Goal: Task Accomplishment & Management: Use online tool/utility

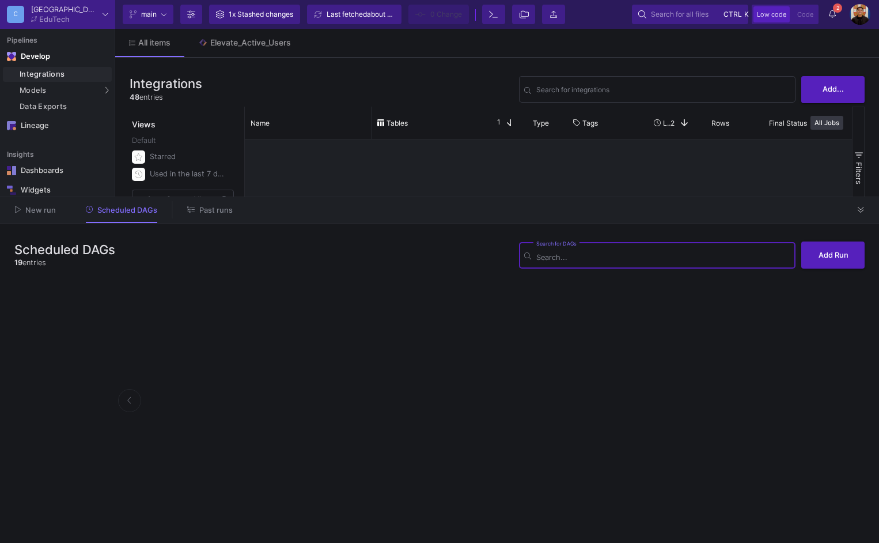
click at [207, 207] on span "Past runs" at bounding box center [215, 210] width 33 height 9
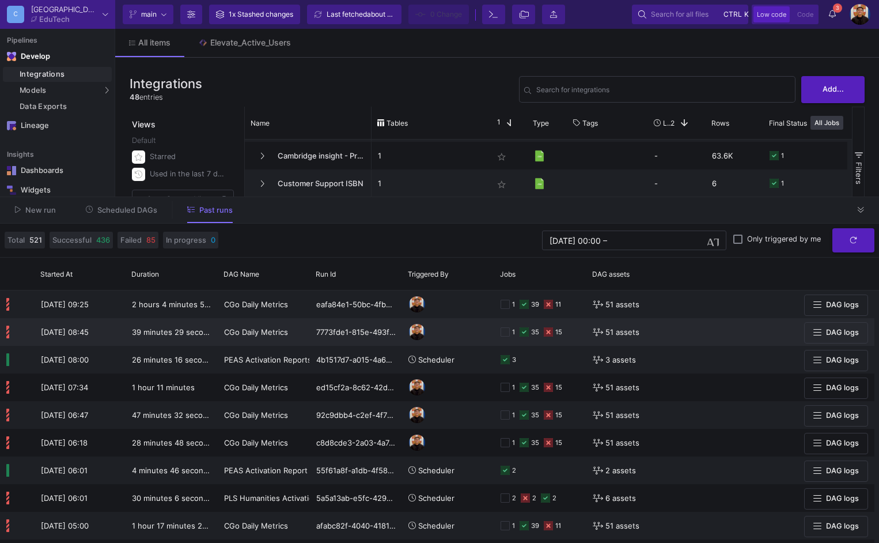
click at [535, 333] on div "35" at bounding box center [535, 332] width 8 height 27
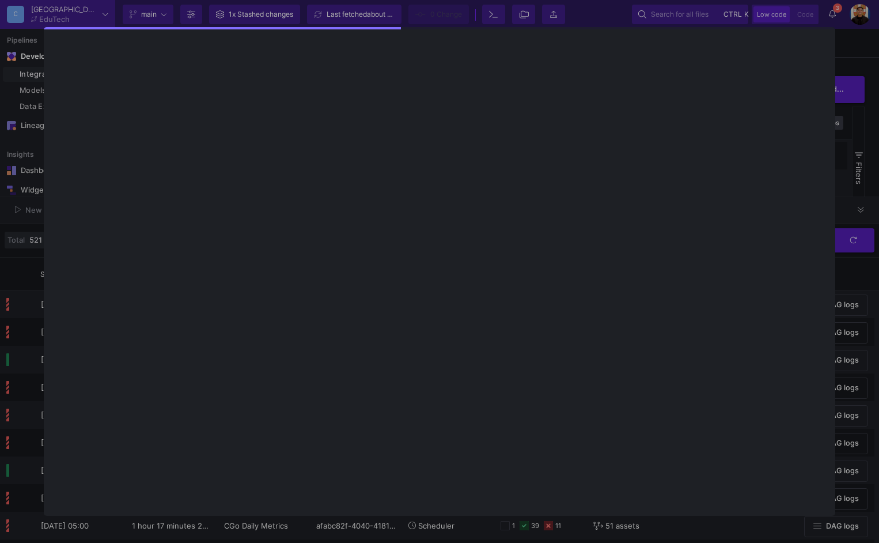
click at [859, 224] on div at bounding box center [439, 271] width 879 height 543
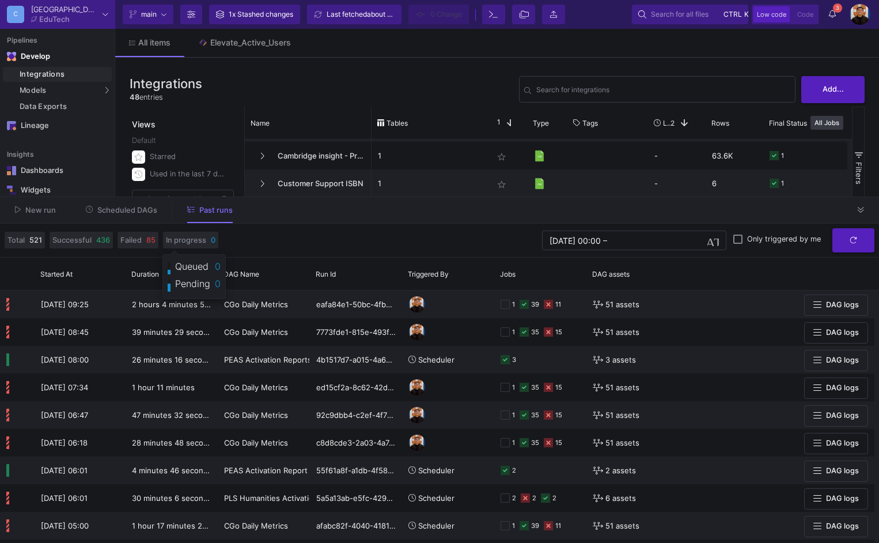
click at [141, 206] on span "Scheduled DAGs" at bounding box center [127, 210] width 60 height 9
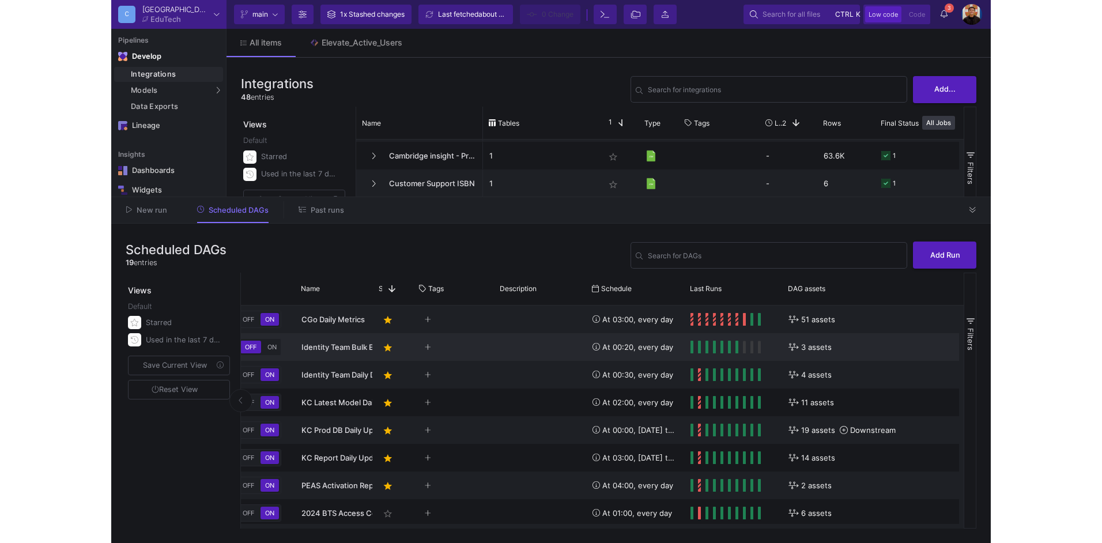
scroll to position [0, 178]
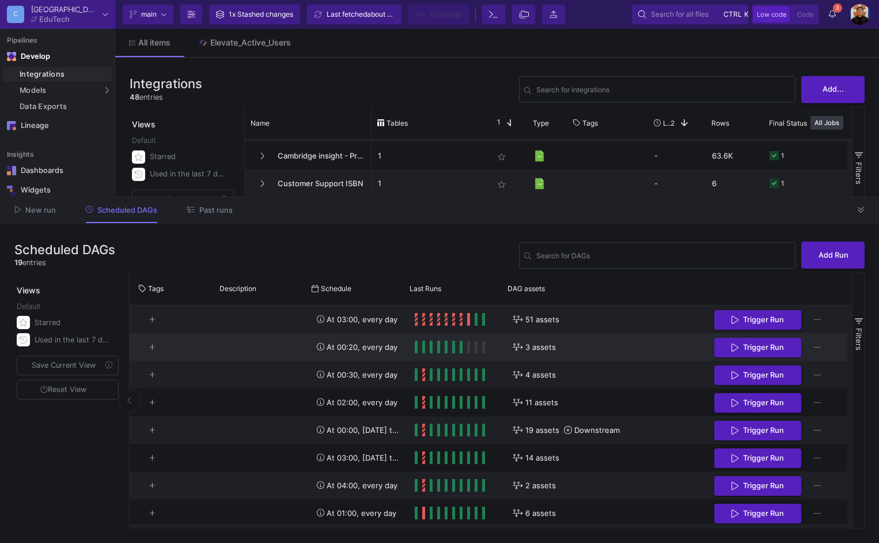
drag, startPoint x: 595, startPoint y: 351, endPoint x: 719, endPoint y: 359, distance: 124.1
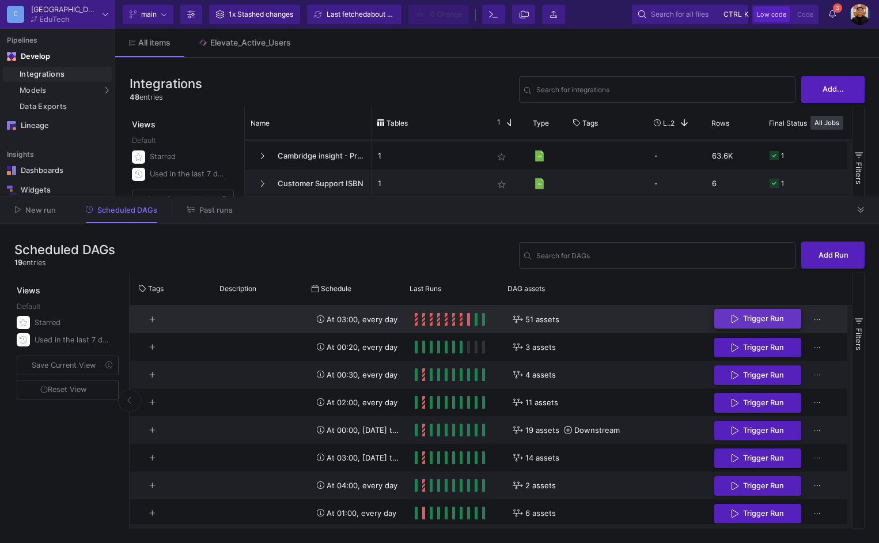
click at [738, 328] on button "Trigger Run" at bounding box center [757, 319] width 87 height 20
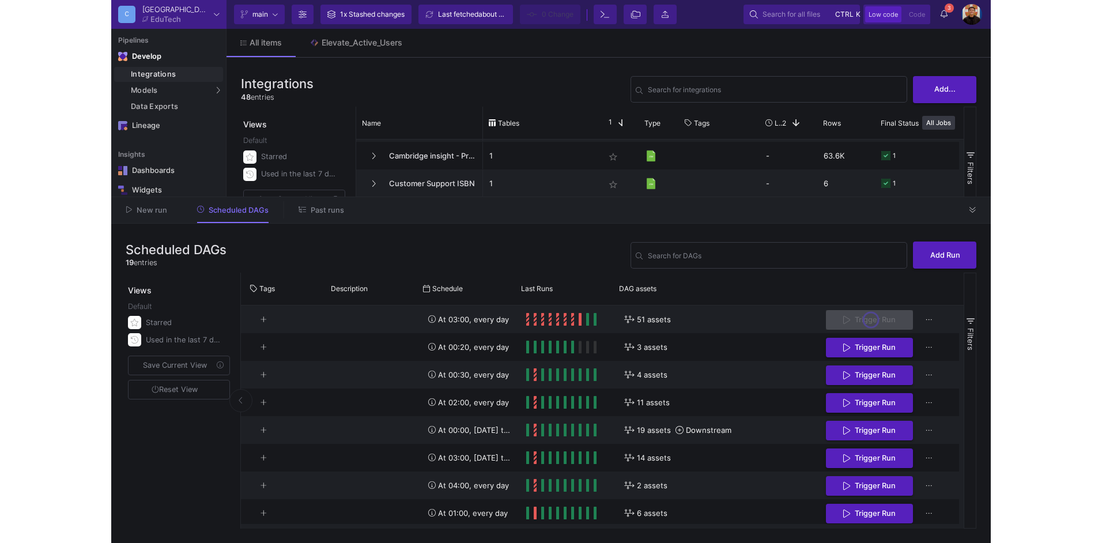
scroll to position [0, 0]
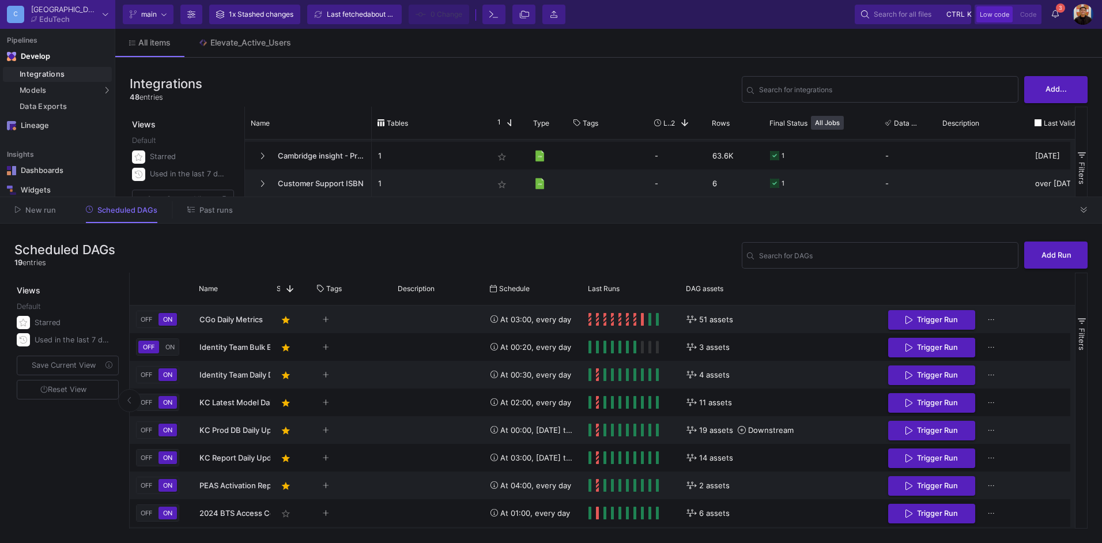
click at [199, 207] on span "Past runs" at bounding box center [215, 210] width 33 height 9
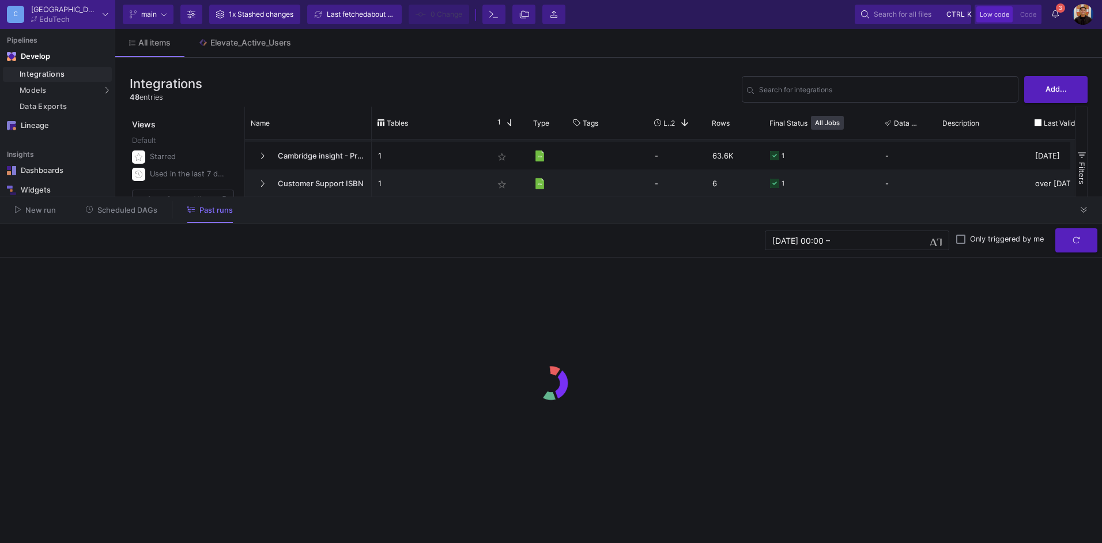
click at [128, 216] on button "Scheduled DAGs" at bounding box center [122, 210] width 100 height 18
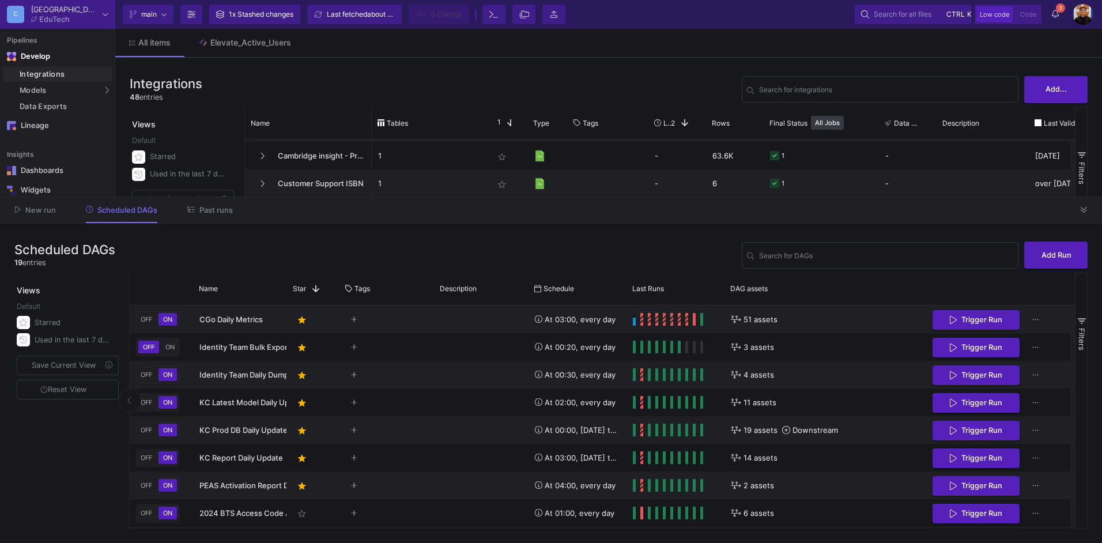
click at [224, 215] on button "Past runs" at bounding box center [209, 210] width 73 height 18
